Goal: Task Accomplishment & Management: Complete application form

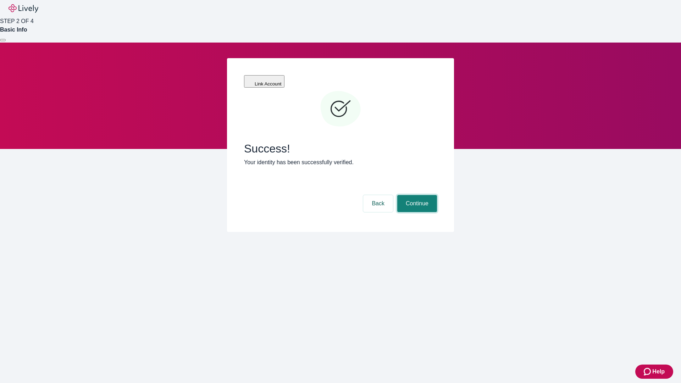
click at [416, 195] on button "Continue" at bounding box center [417, 203] width 40 height 17
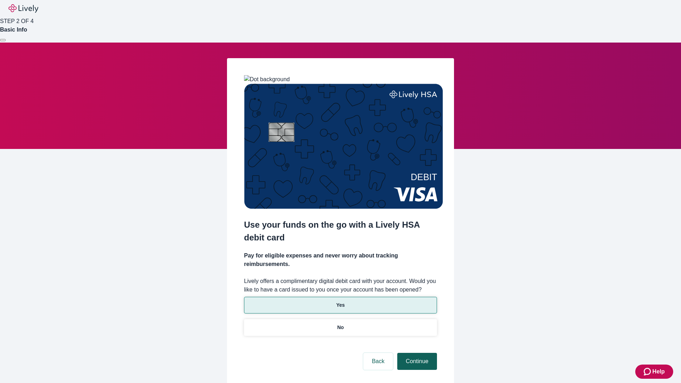
click at [340, 302] on p "Yes" at bounding box center [340, 305] width 9 height 7
click at [416, 353] on button "Continue" at bounding box center [417, 361] width 40 height 17
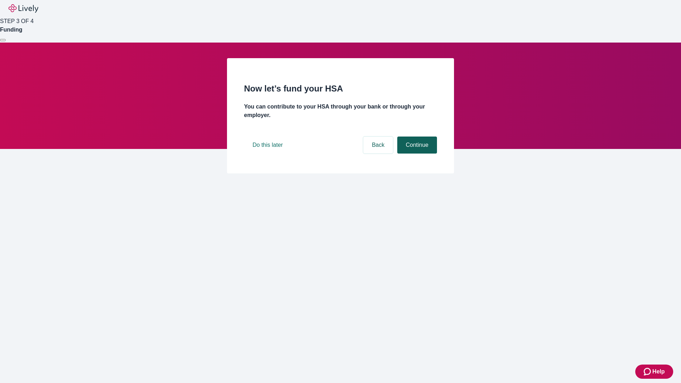
click at [416, 154] on button "Continue" at bounding box center [417, 145] width 40 height 17
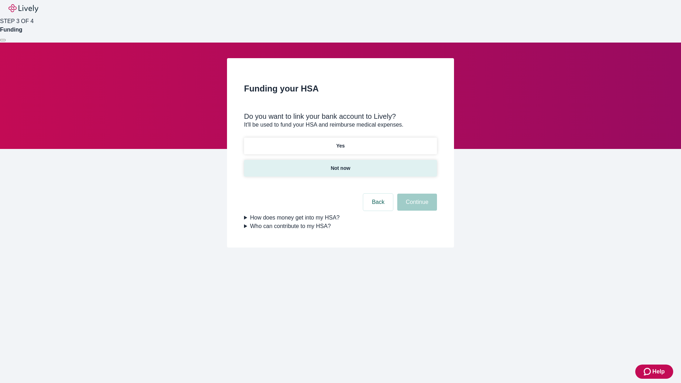
click at [340, 165] on p "Not now" at bounding box center [341, 168] width 20 height 7
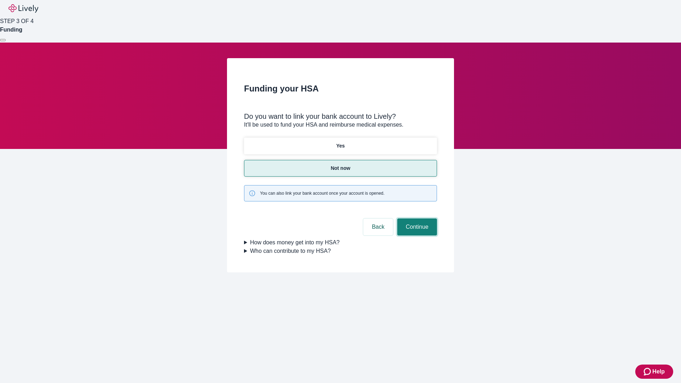
click at [416, 219] on button "Continue" at bounding box center [417, 227] width 40 height 17
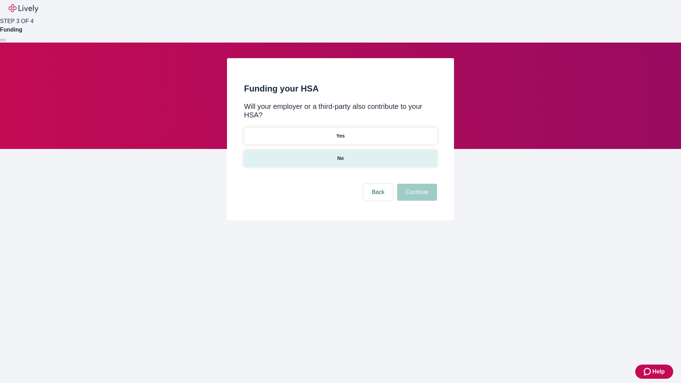
click at [340, 155] on p "No" at bounding box center [340, 158] width 7 height 7
click at [416, 184] on button "Continue" at bounding box center [417, 192] width 40 height 17
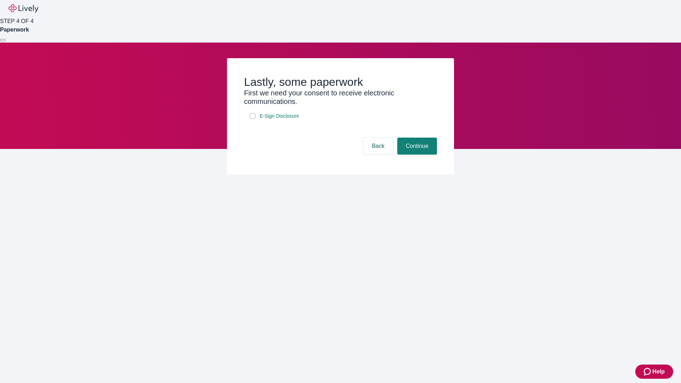
click at [253, 119] on input "E-Sign Disclosure" at bounding box center [253, 116] width 6 height 6
checkbox input "true"
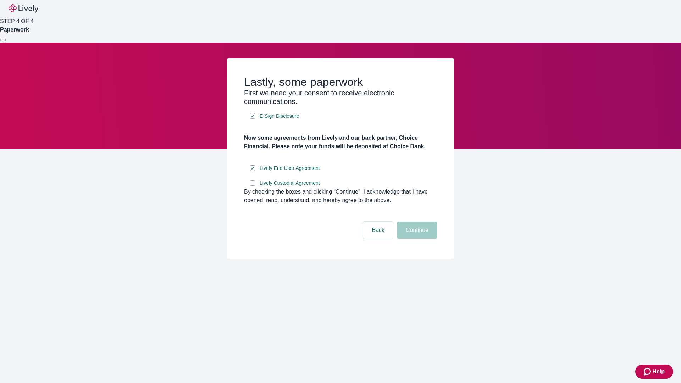
click at [253, 186] on input "Lively Custodial Agreement" at bounding box center [253, 183] width 6 height 6
checkbox input "true"
click at [416, 239] on button "Continue" at bounding box center [417, 230] width 40 height 17
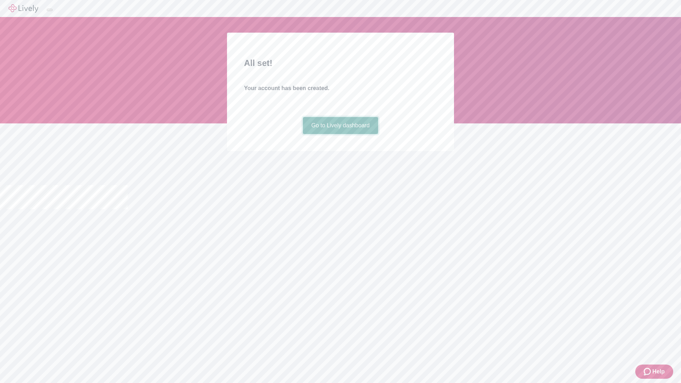
click at [340, 134] on link "Go to Lively dashboard" at bounding box center [341, 125] width 76 height 17
